Goal: Information Seeking & Learning: Understand process/instructions

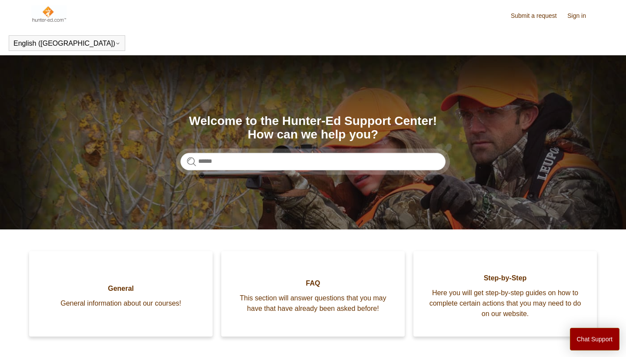
click at [338, 174] on section "Search Welcome to the Hunter-Ed Support Center! How can we help you?" at bounding box center [313, 142] width 626 height 174
click at [339, 163] on input "Search" at bounding box center [313, 161] width 265 height 17
type input "**********"
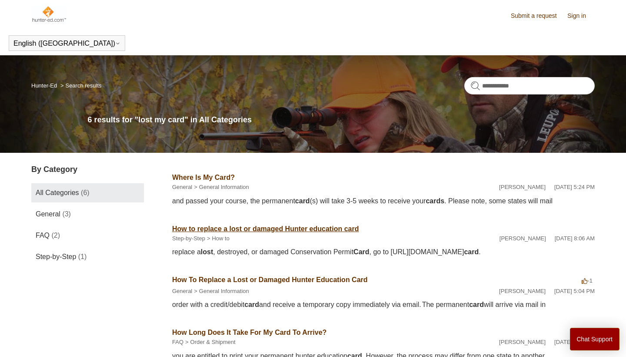
click at [312, 227] on link "How to replace a lost or damaged Hunter education card" at bounding box center [265, 228] width 187 height 7
click at [304, 277] on link "How To Replace a Lost or Damaged Hunter Education Card" at bounding box center [270, 279] width 196 height 7
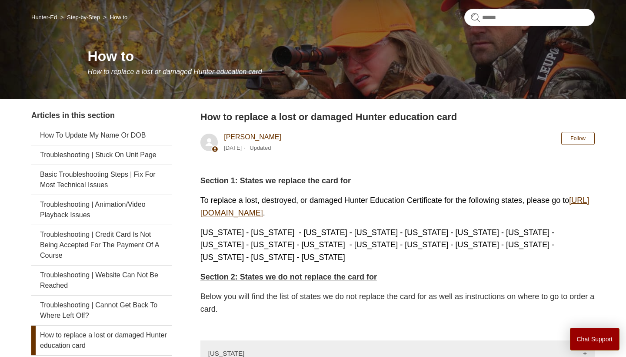
scroll to position [69, 0]
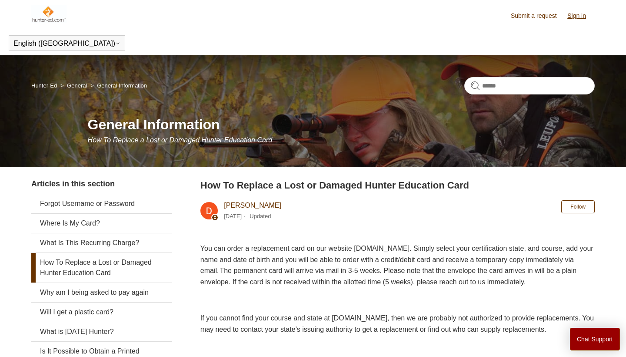
click at [577, 19] on link "Sign in" at bounding box center [581, 15] width 27 height 9
